Goal: Check status

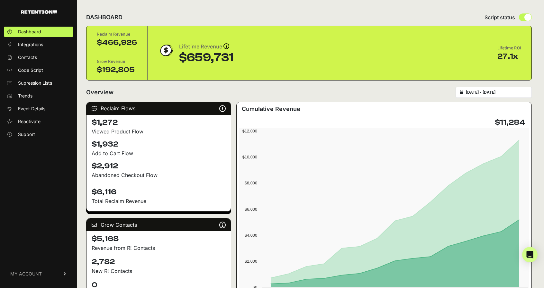
click at [495, 92] on input "[DATE] - [DATE]" at bounding box center [496, 92] width 62 height 5
type input "[DATE]"
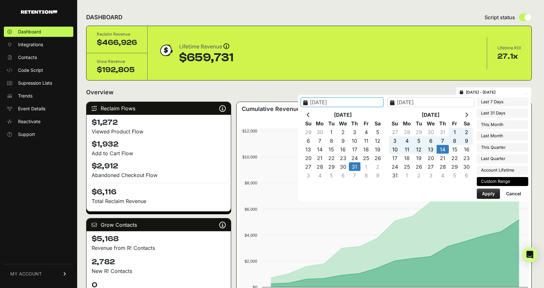
type input "[DATE]"
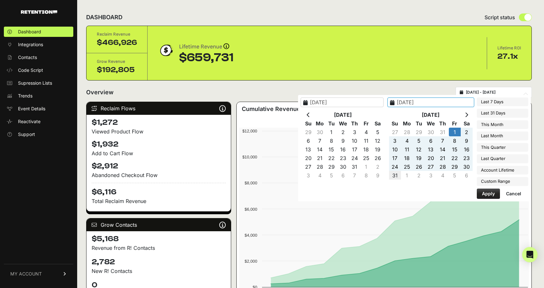
type input "[DATE]"
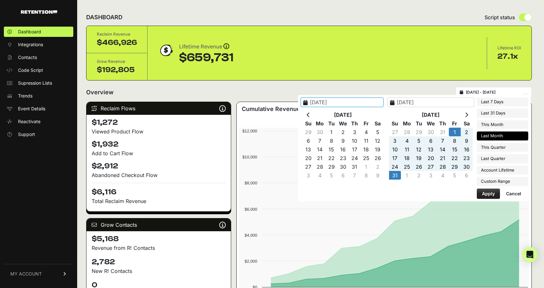
type input "[DATE]"
click at [490, 193] on button "Apply" at bounding box center [487, 194] width 23 height 10
type input "[DATE] - [DATE]"
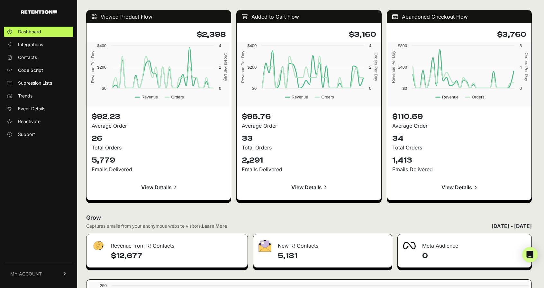
scroll to position [711, 0]
